Goal: Go to known website

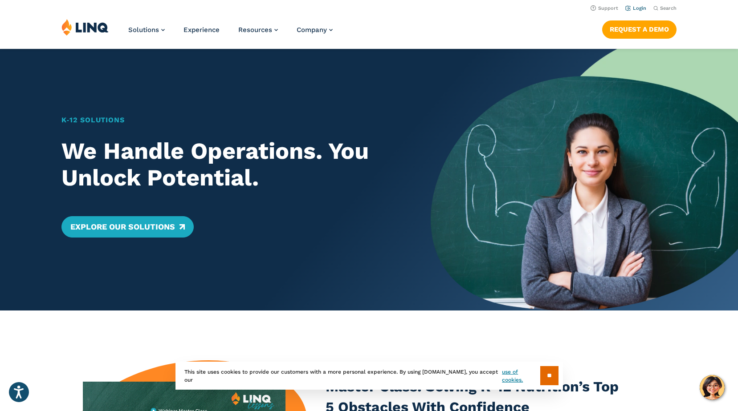
click at [634, 7] on link "Login" at bounding box center [635, 8] width 21 height 6
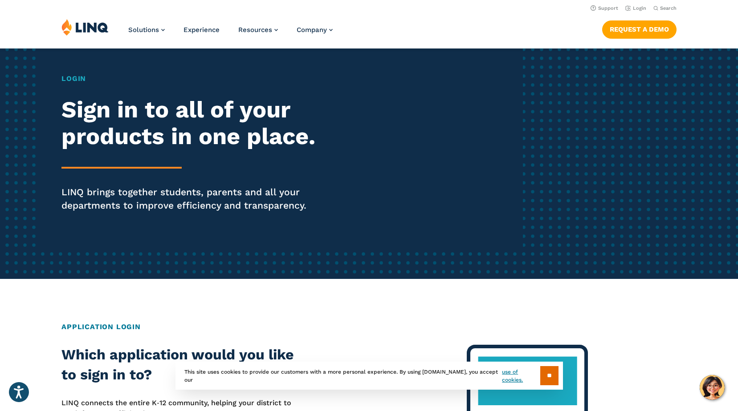
scroll to position [45, 0]
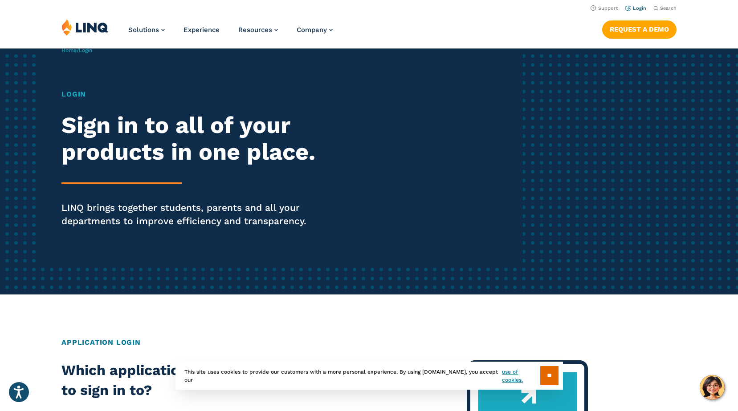
click at [638, 10] on link "Login" at bounding box center [635, 8] width 21 height 6
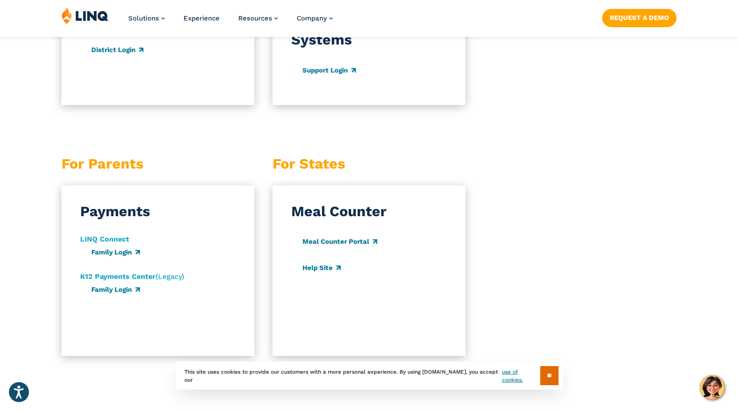
scroll to position [846, 0]
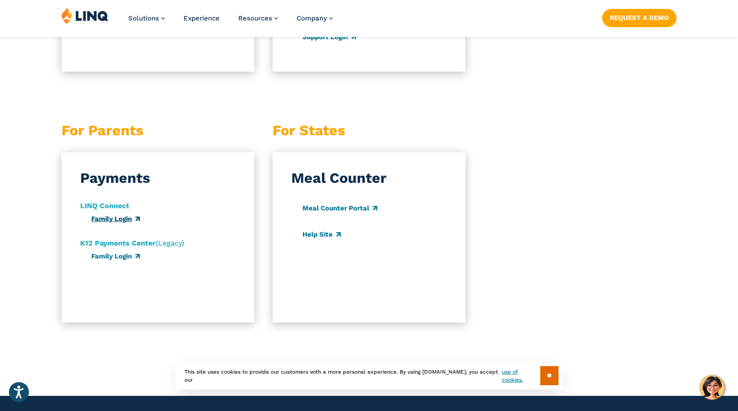
click at [118, 221] on link "Family Login" at bounding box center [115, 219] width 49 height 8
